Goal: Task Accomplishment & Management: Manage account settings

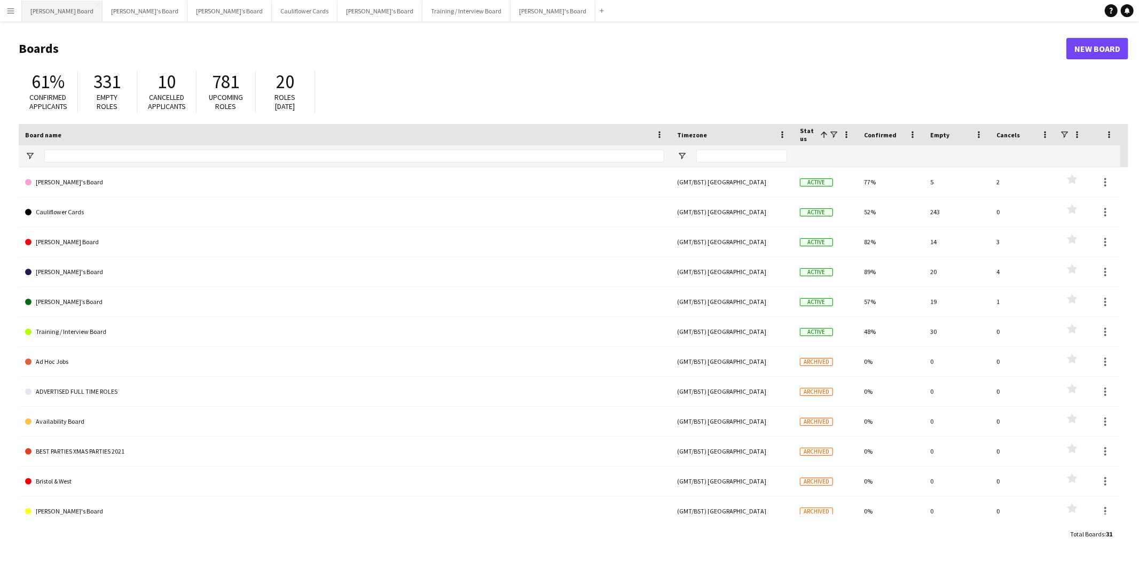
click at [45, 8] on button "[PERSON_NAME] Board Close" at bounding box center [62, 11] width 81 height 21
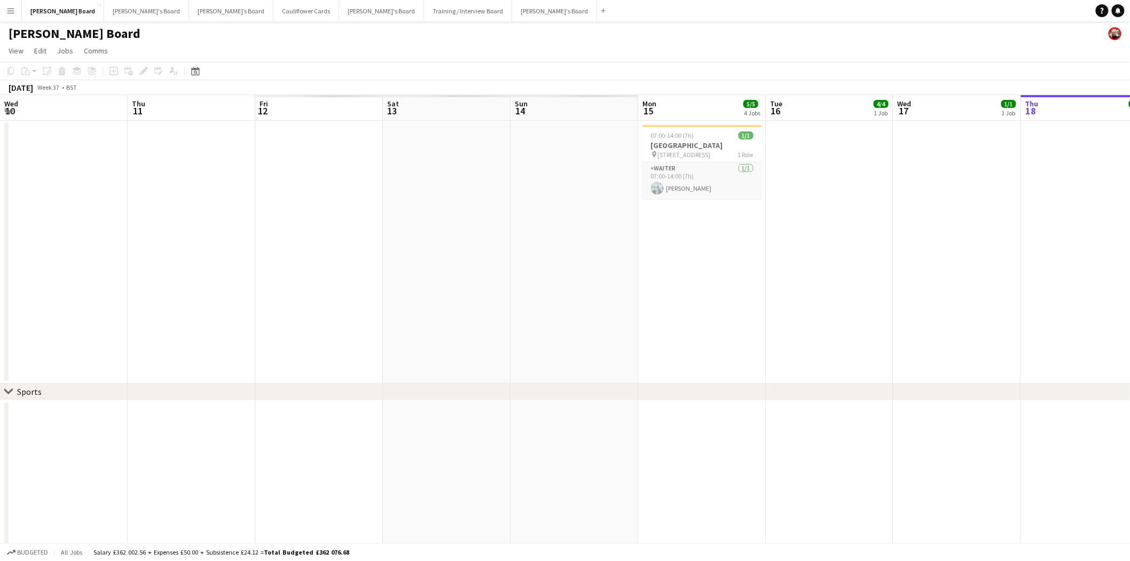
drag, startPoint x: 581, startPoint y: 296, endPoint x: 1010, endPoint y: 305, distance: 429.5
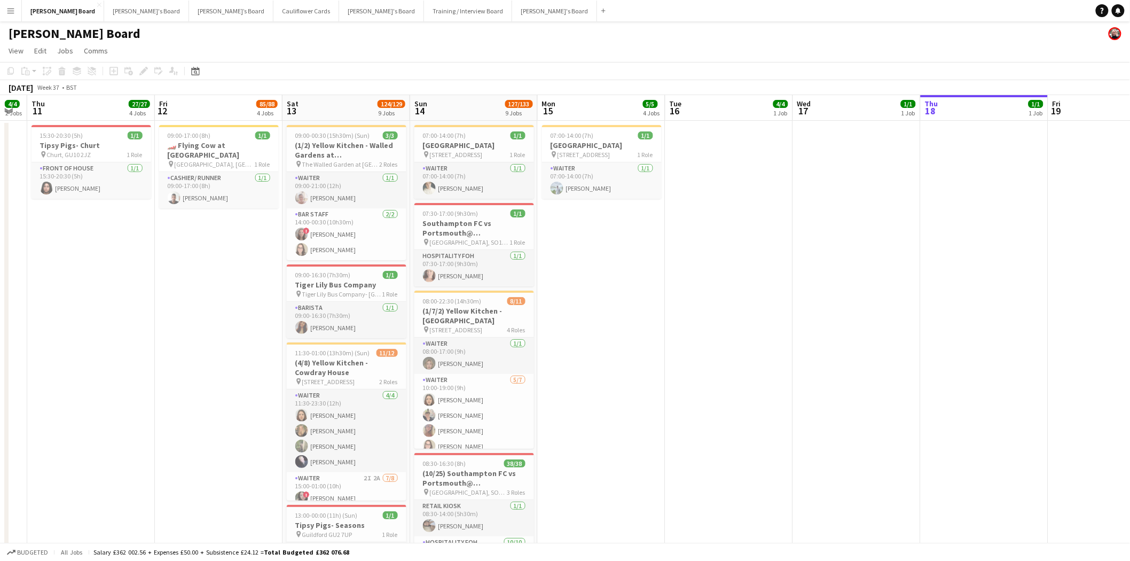
scroll to position [0, 387]
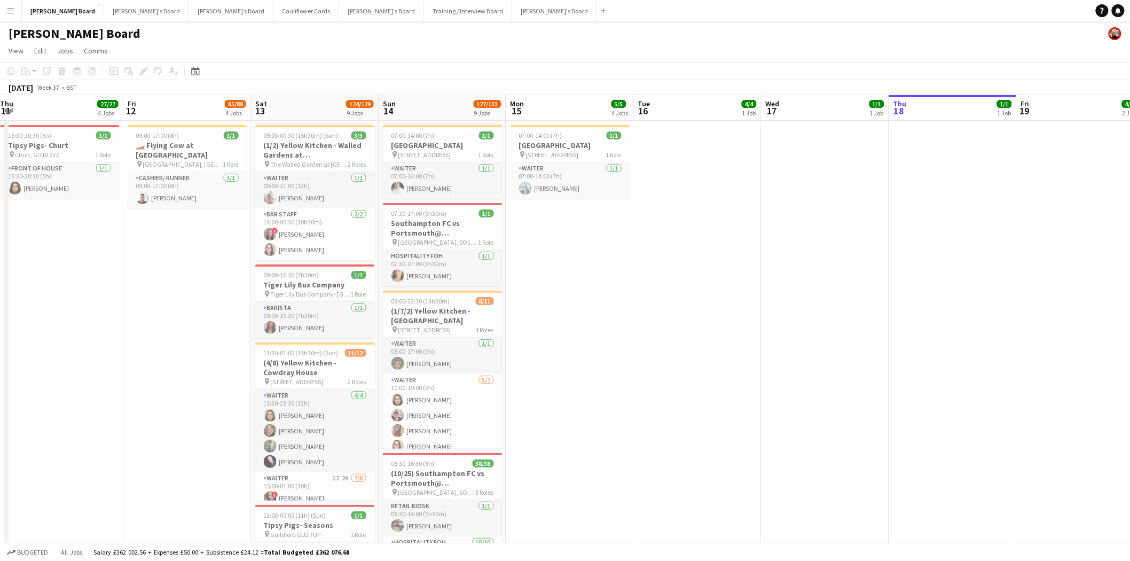
drag, startPoint x: 388, startPoint y: 262, endPoint x: 293, endPoint y: 268, distance: 95.7
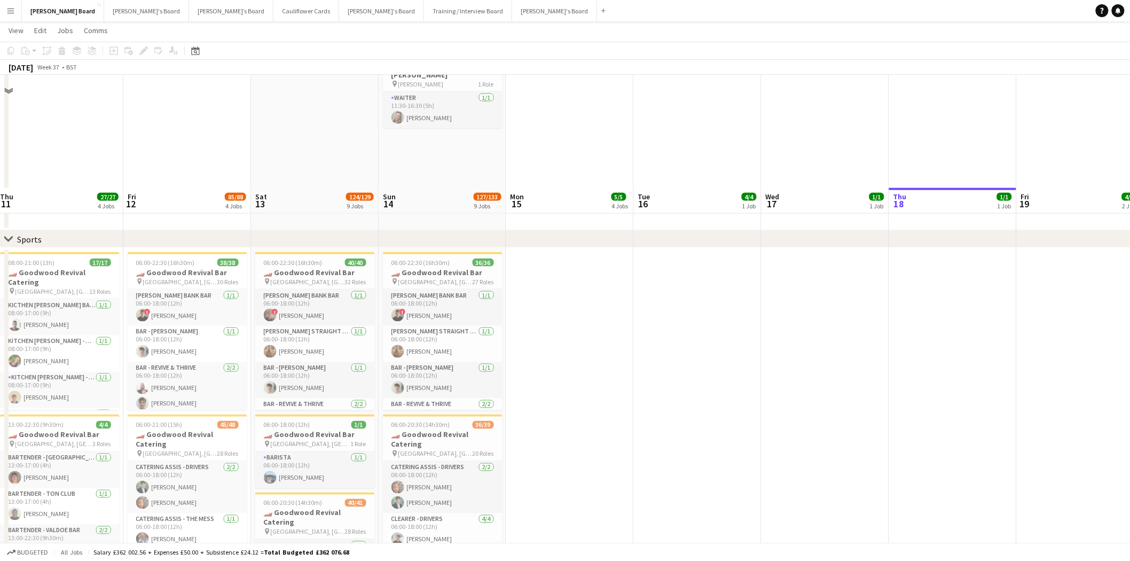
scroll to position [712, 0]
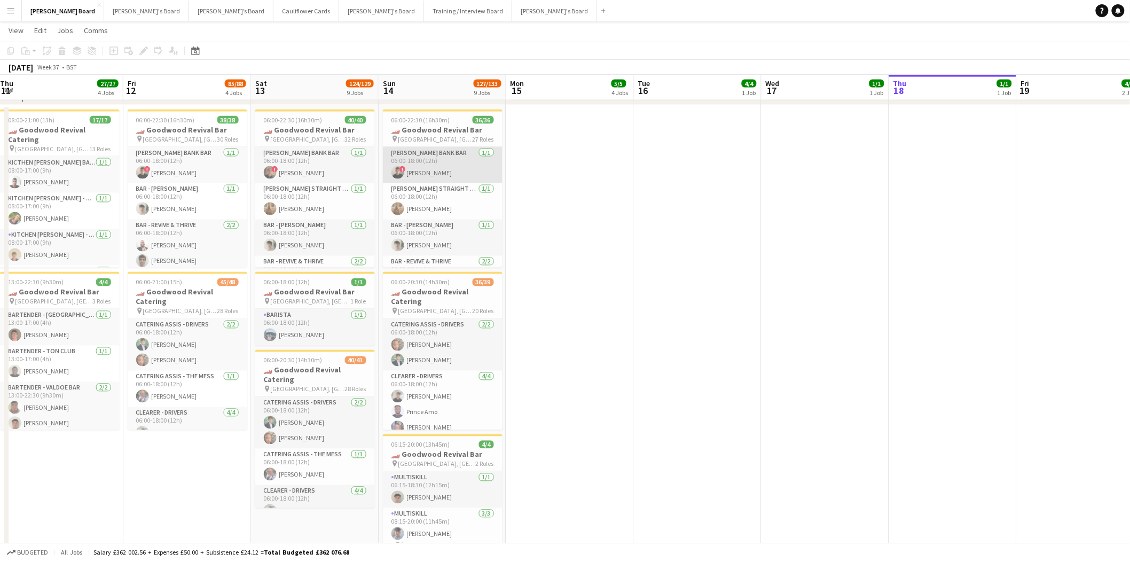
click at [436, 163] on app-card-role "[PERSON_NAME] BANK BAR [DATE] 06:00-18:00 (12h) ! [PERSON_NAME]" at bounding box center [443, 165] width 120 height 36
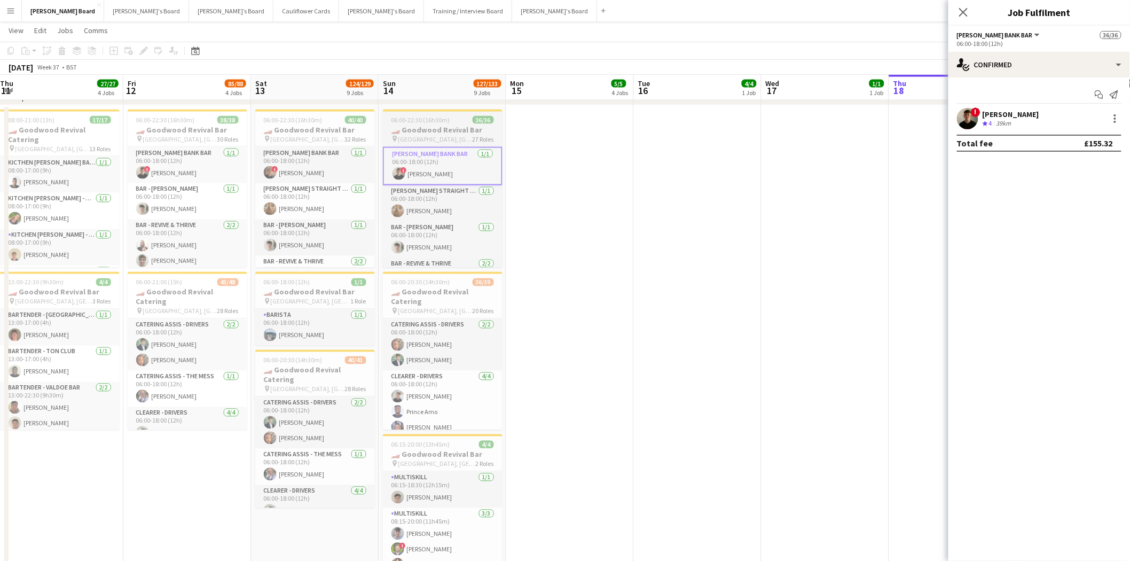
click at [441, 123] on span "06:00-22:30 (16h30m)" at bounding box center [420, 120] width 59 height 8
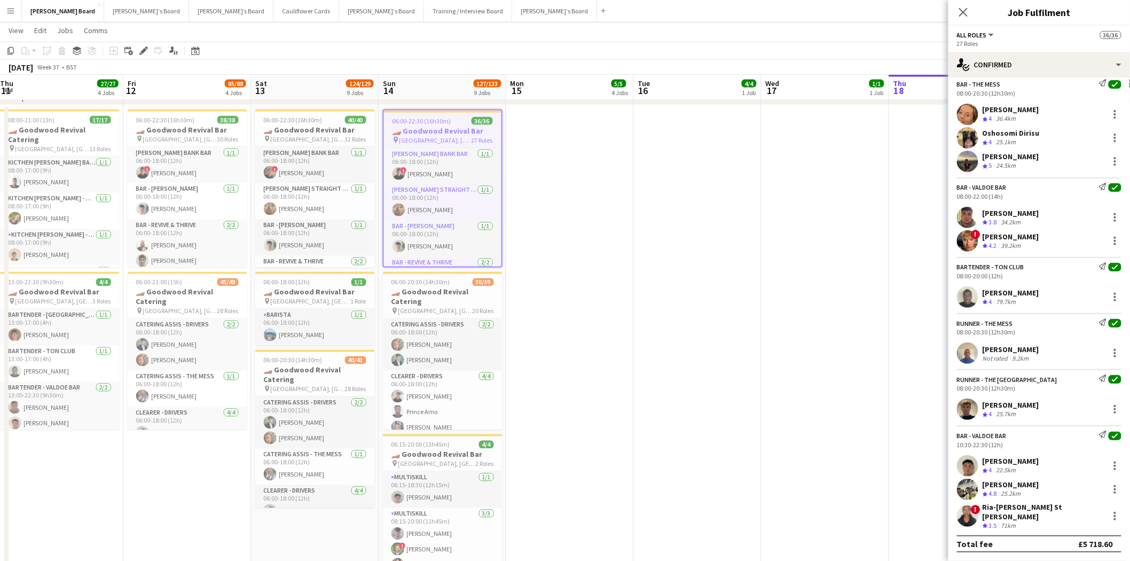
scroll to position [1308, 0]
click at [440, 327] on app-card-role "CATERING ASSIS - DRIVERS [DATE] 06:00-18:00 (12h) [PERSON_NAME] [PERSON_NAME]" at bounding box center [443, 345] width 120 height 52
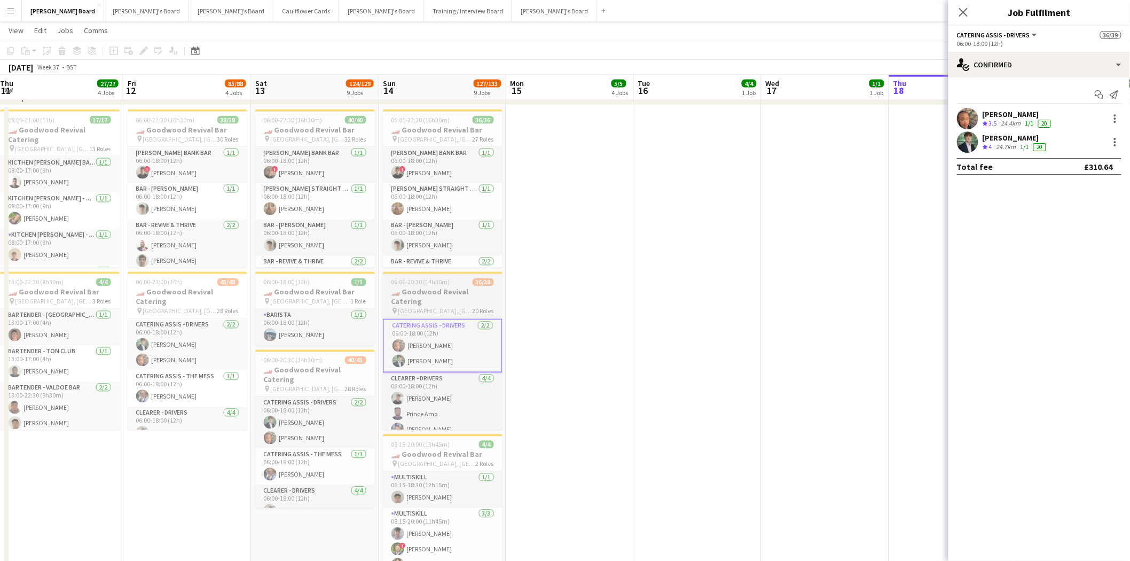
click at [444, 300] on h3 "🏎️ Goodwood Revival Catering" at bounding box center [443, 296] width 120 height 19
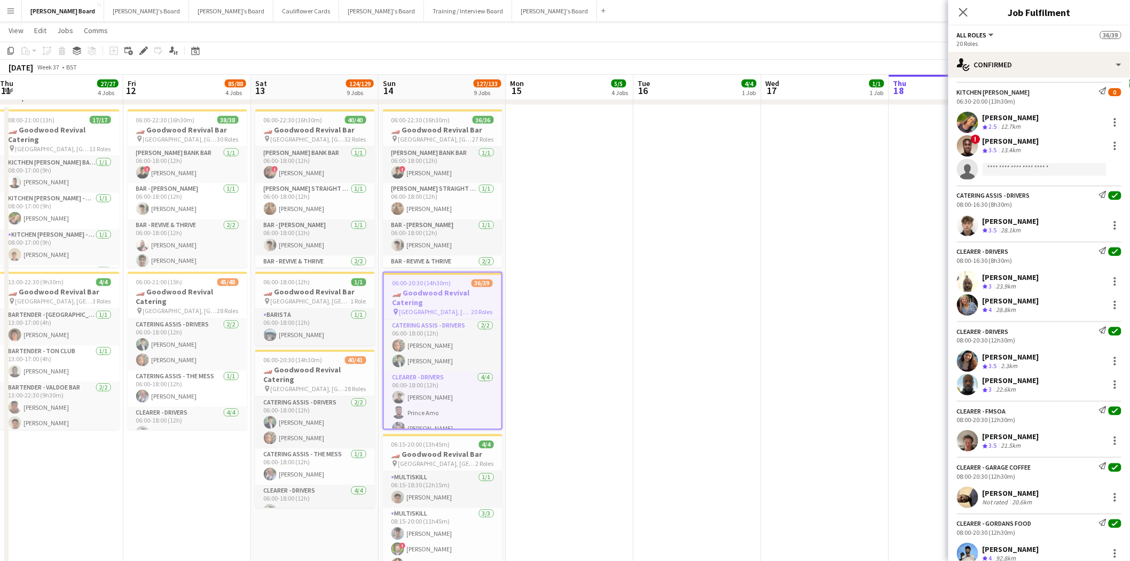
scroll to position [890, 0]
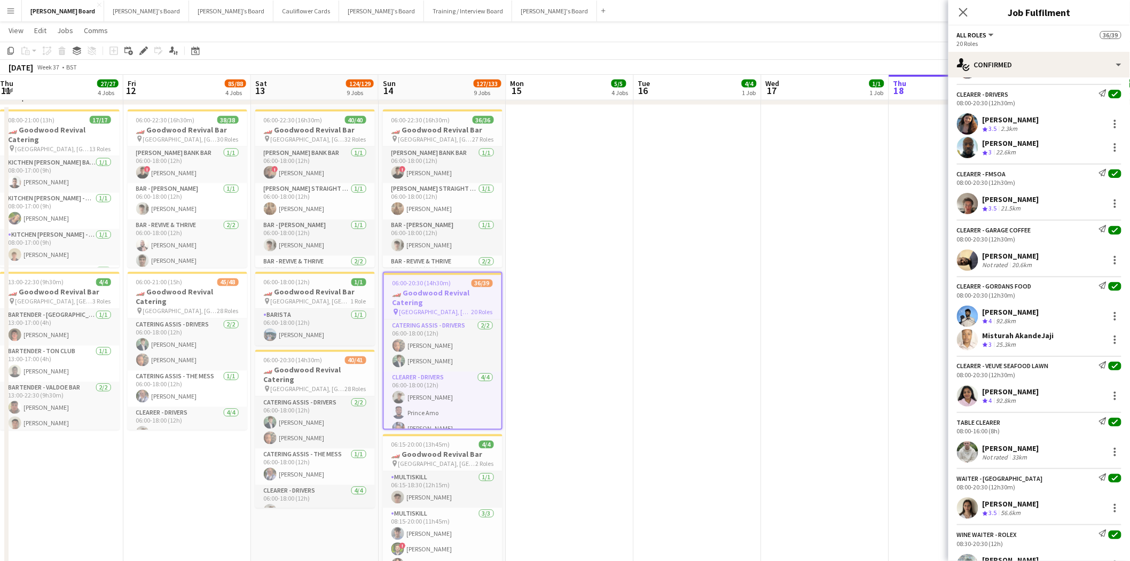
click at [1003, 453] on div "[PERSON_NAME]" at bounding box center [1011, 448] width 57 height 10
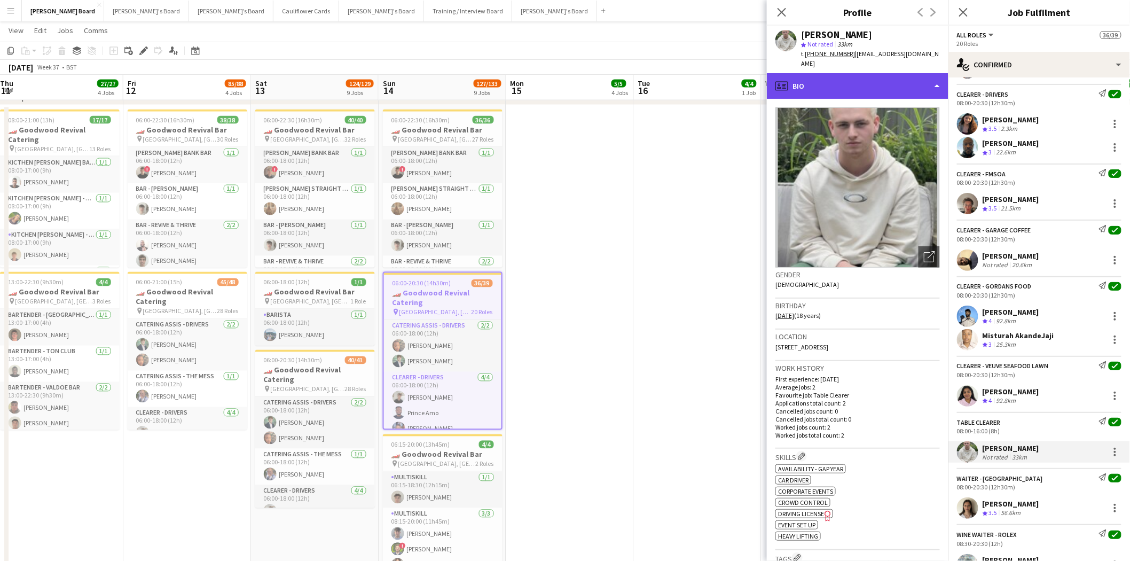
click at [848, 75] on div "profile Bio" at bounding box center [858, 86] width 182 height 26
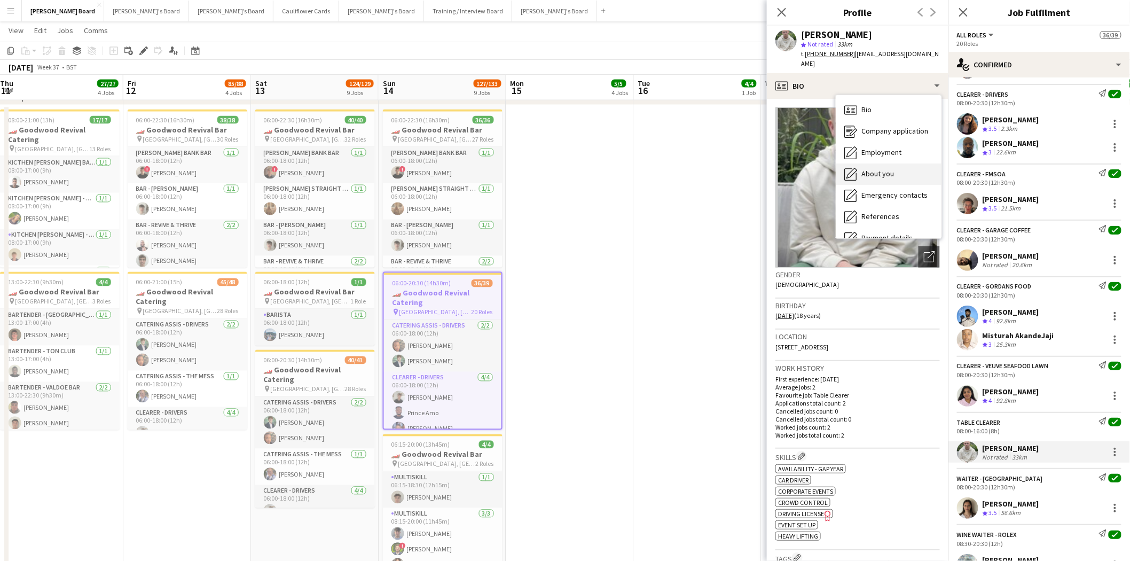
click at [884, 169] on span "About you" at bounding box center [877, 174] width 33 height 10
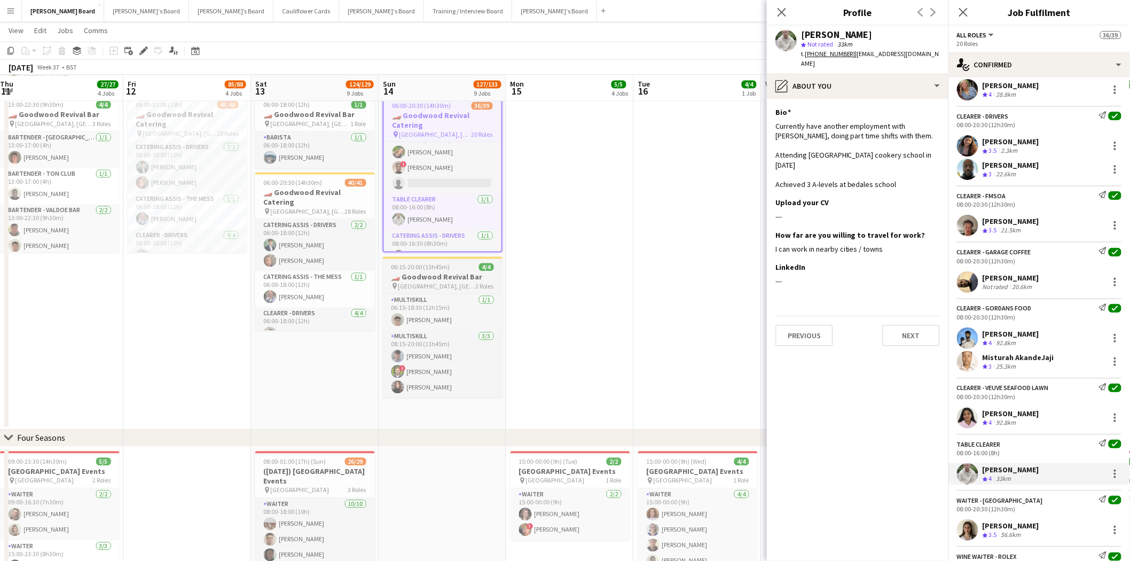
click at [425, 286] on span "[GEOGRAPHIC_DATA], [GEOGRAPHIC_DATA], PO18 0PH" at bounding box center [436, 286] width 77 height 8
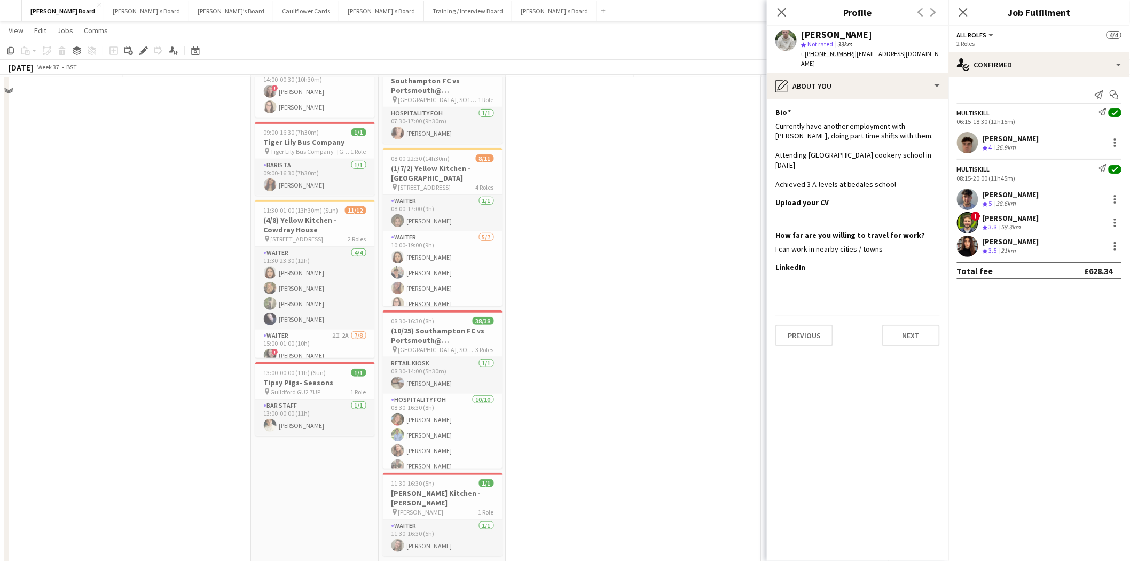
scroll to position [119, 0]
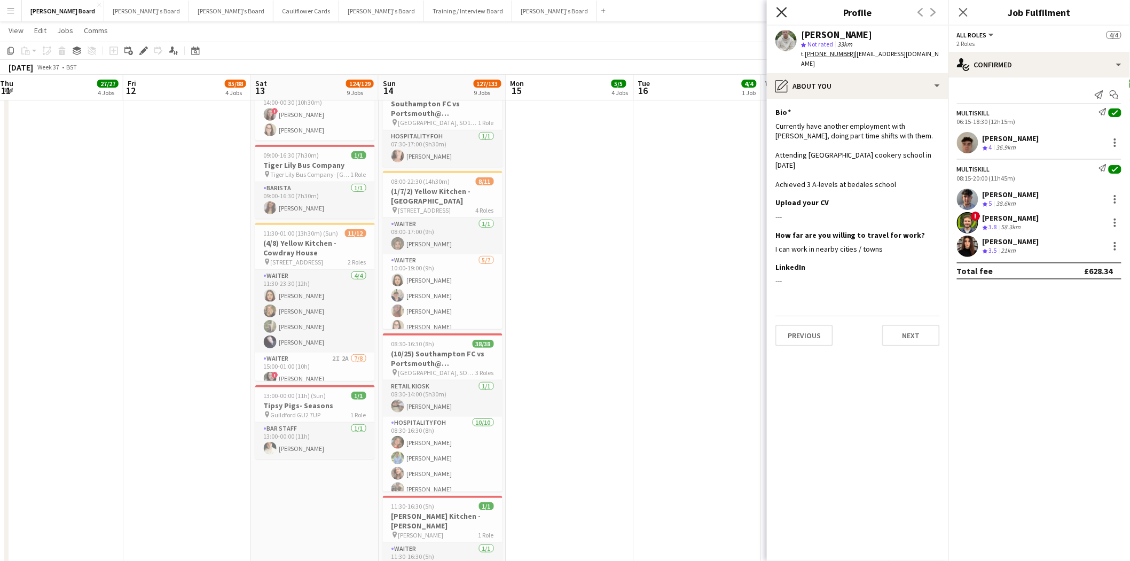
click at [784, 7] on icon "Close pop-in" at bounding box center [782, 12] width 10 height 10
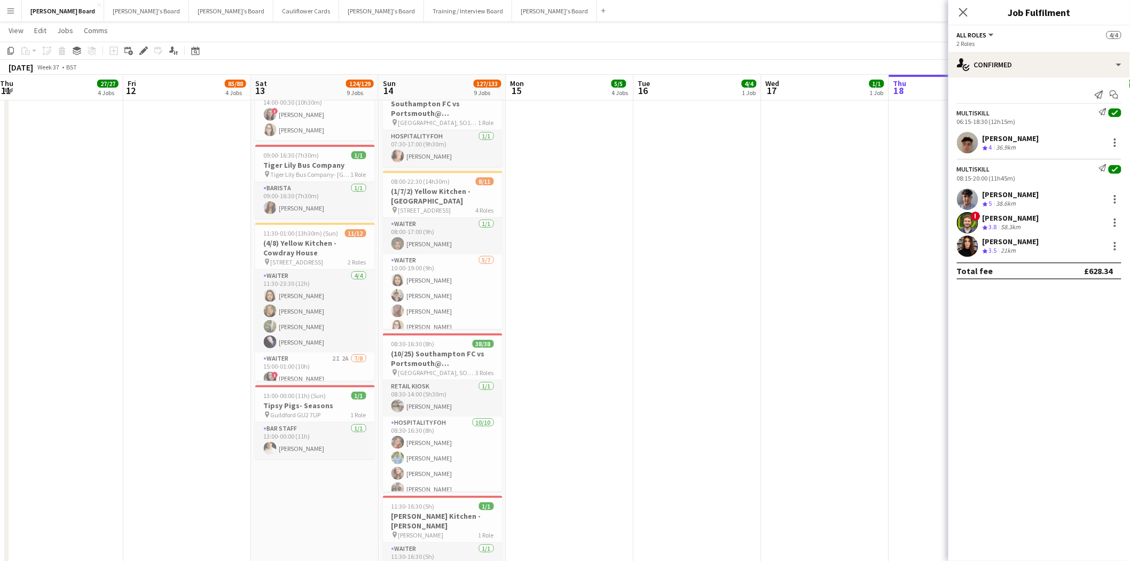
drag, startPoint x: 959, startPoint y: 16, endPoint x: 945, endPoint y: 39, distance: 26.6
click at [959, 17] on icon "Close pop-in" at bounding box center [963, 12] width 9 height 9
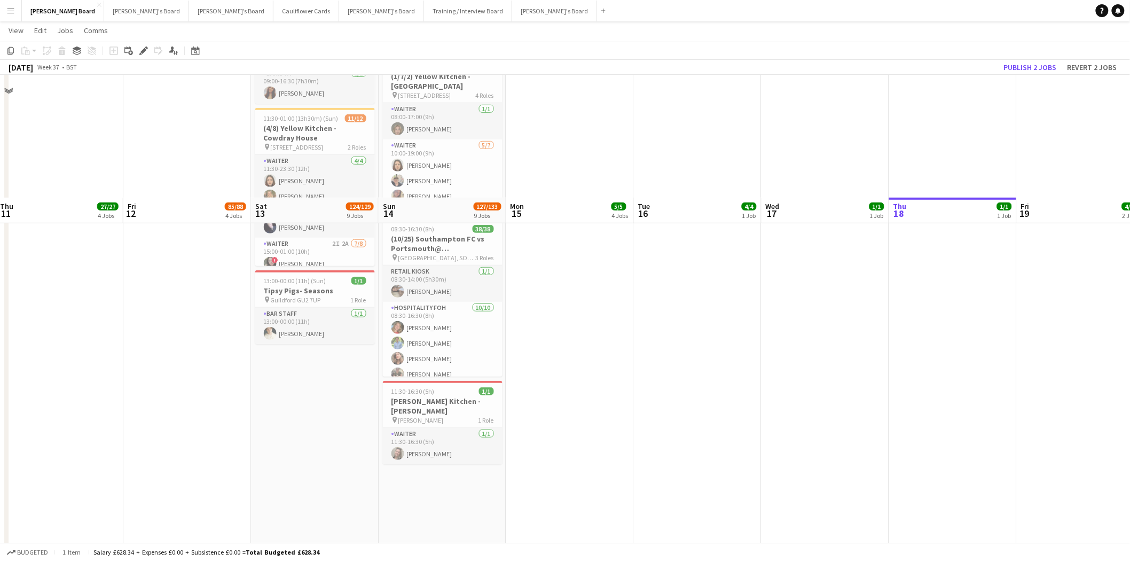
scroll to position [356, 0]
